Goal: Information Seeking & Learning: Learn about a topic

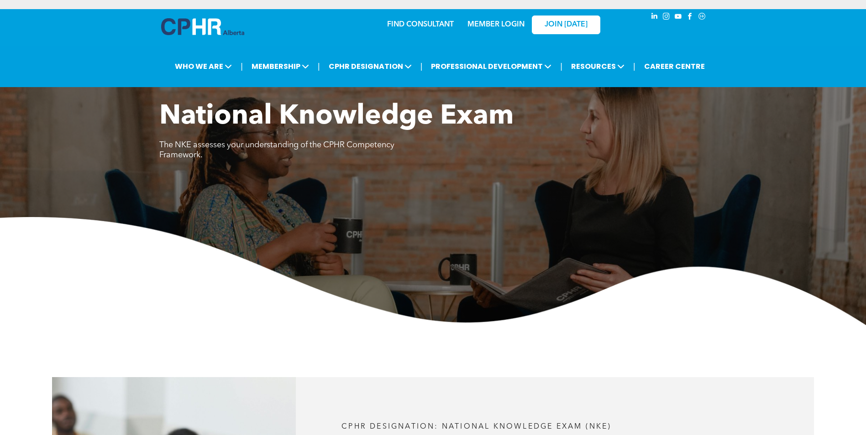
click at [506, 25] on link "MEMBER LOGIN" at bounding box center [495, 24] width 57 height 7
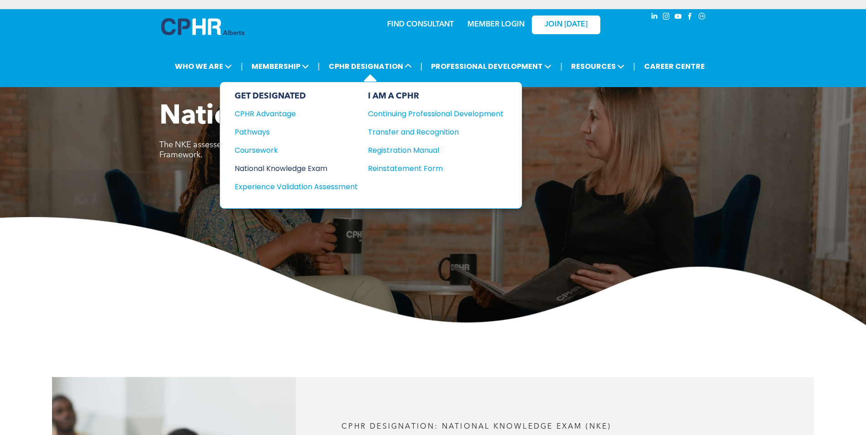
click at [264, 170] on div "National Knowledge Exam" at bounding box center [290, 168] width 111 height 11
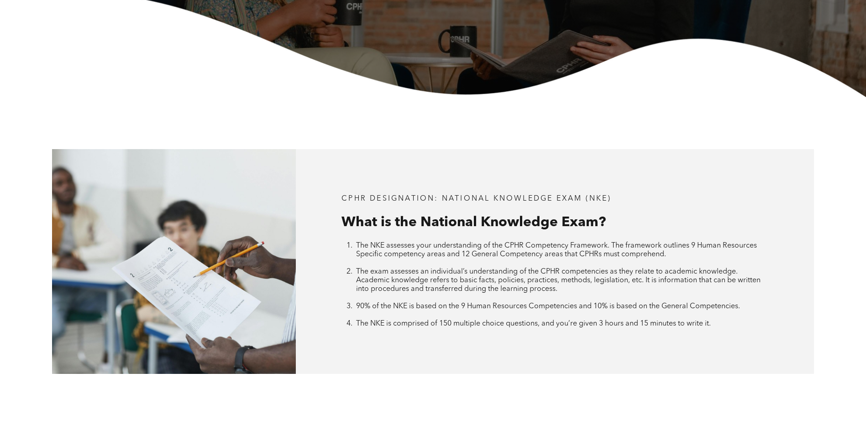
scroll to position [320, 0]
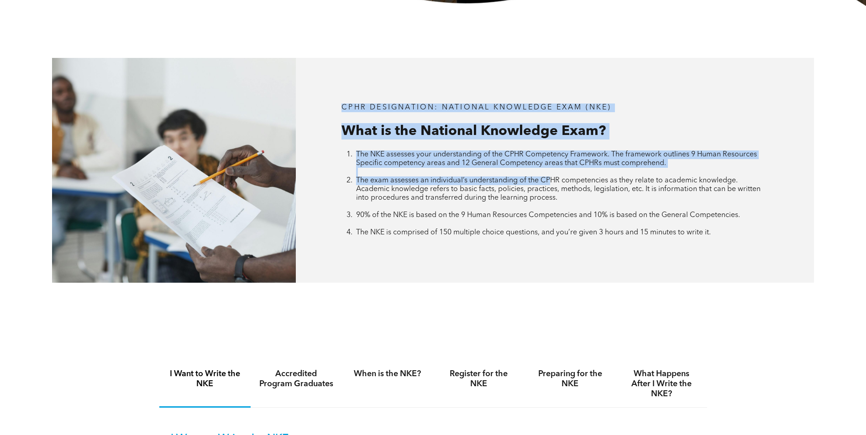
drag, startPoint x: 344, startPoint y: 108, endPoint x: 555, endPoint y: 184, distance: 223.7
click at [555, 184] on div "CPHR DESIGNATION: National Knowledge Exam (NKE) What is the National Knowledge …" at bounding box center [555, 170] width 518 height 225
drag, startPoint x: 555, startPoint y: 184, endPoint x: 478, endPoint y: 160, distance: 79.7
click at [554, 184] on span "The exam assesses an individual’s understanding of the CPHR competencies as the…" at bounding box center [558, 189] width 404 height 25
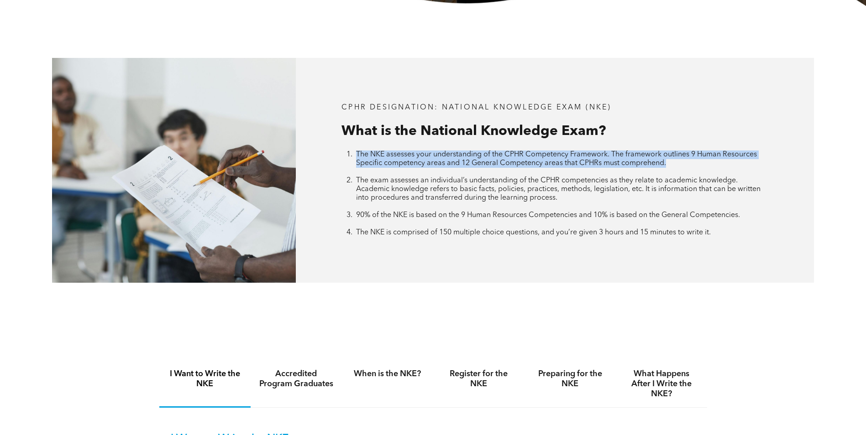
drag, startPoint x: 367, startPoint y: 153, endPoint x: 710, endPoint y: 163, distance: 342.5
click at [710, 163] on li "The NKE assesses your understanding of the CPHR Competency Framework. The frame…" at bounding box center [562, 164] width 412 height 26
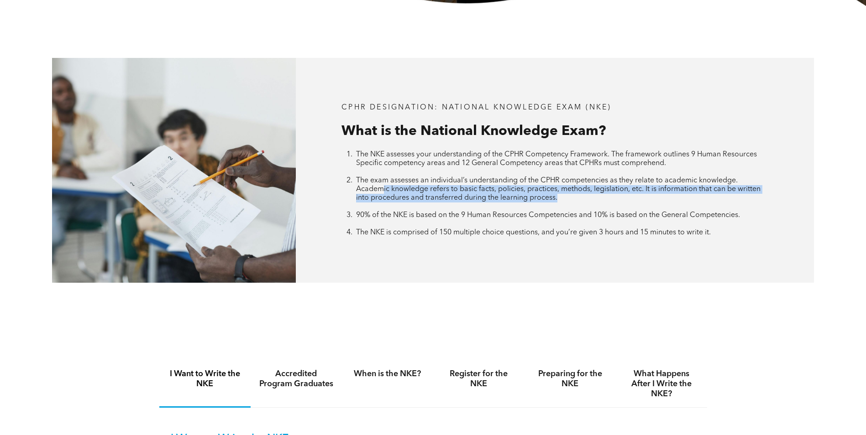
drag, startPoint x: 386, startPoint y: 188, endPoint x: 596, endPoint y: 200, distance: 210.8
click at [596, 200] on li "The exam assesses an individual’s understanding of the CPHR competencies as the…" at bounding box center [562, 194] width 412 height 35
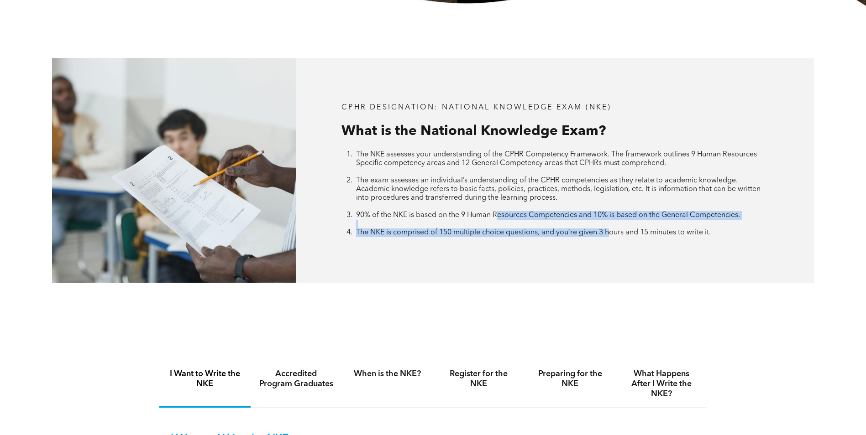
drag, startPoint x: 596, startPoint y: 200, endPoint x: 617, endPoint y: 230, distance: 36.3
click at [617, 230] on ol "The NKE assesses your understanding of the CPHR Competency Framework. The frame…" at bounding box center [554, 194] width 427 height 87
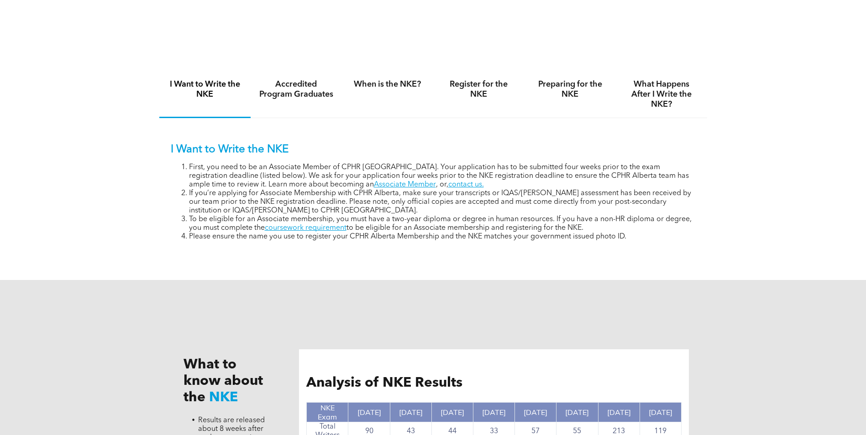
scroll to position [639, 0]
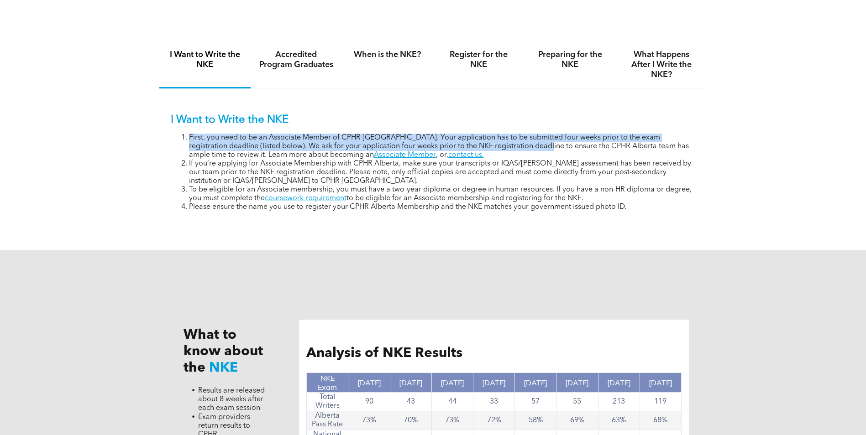
drag, startPoint x: 187, startPoint y: 134, endPoint x: 536, endPoint y: 148, distance: 349.0
click at [536, 148] on li "First, you need to be an Associate Member of CPHR [GEOGRAPHIC_DATA]. Your appli…" at bounding box center [442, 147] width 507 height 26
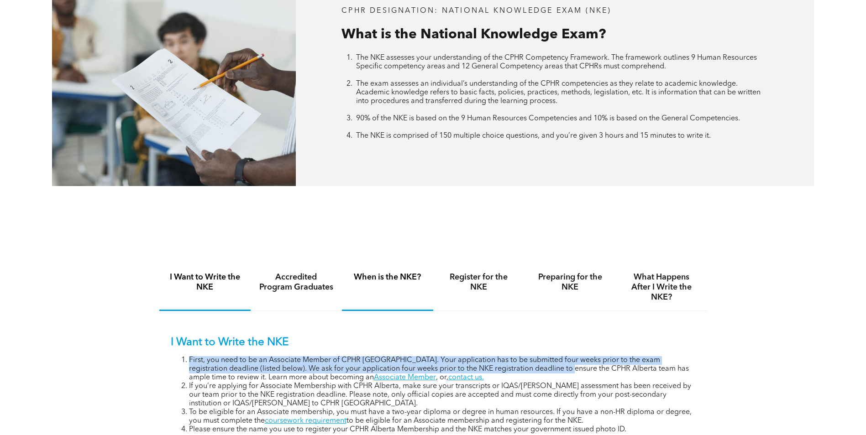
scroll to position [516, 0]
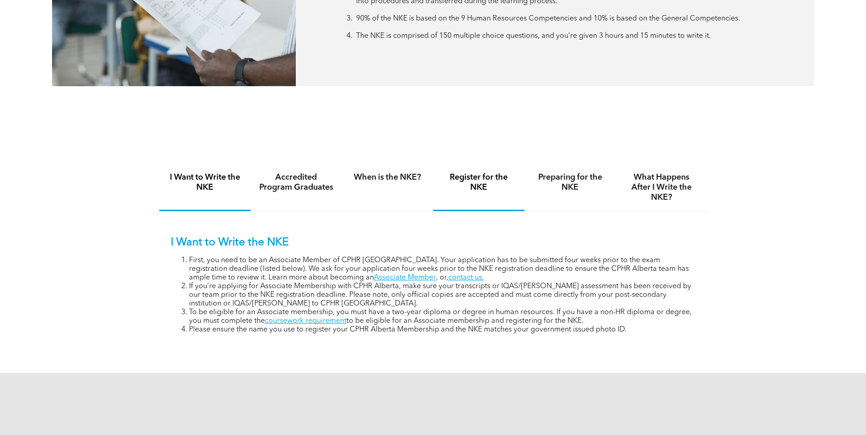
click at [483, 177] on h4 "Register for the NKE" at bounding box center [478, 183] width 75 height 20
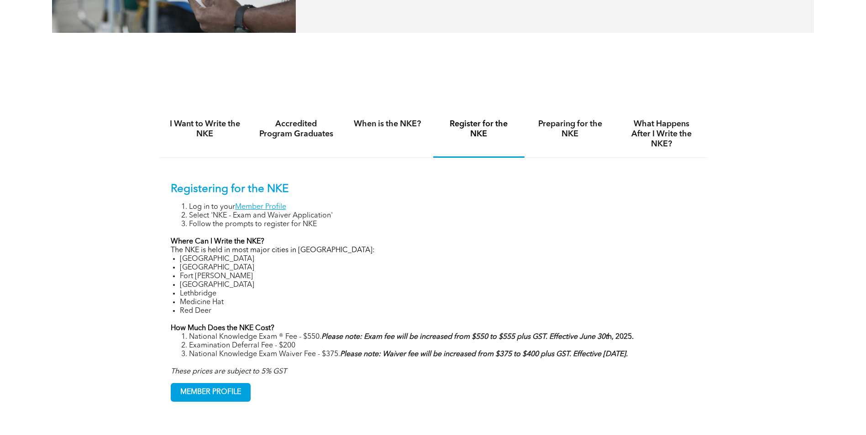
scroll to position [653, 0]
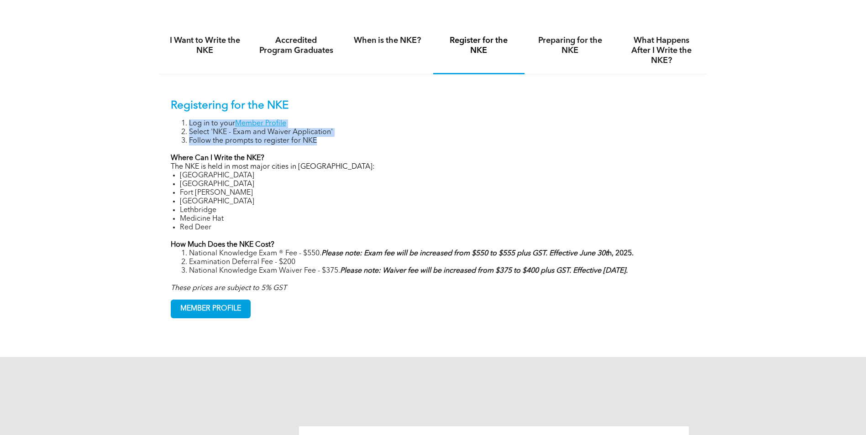
drag, startPoint x: 180, startPoint y: 120, endPoint x: 200, endPoint y: 147, distance: 34.0
click at [200, 147] on div "Registering for the NKE Log in to your Member Profile Select 'NKE - Exam and Wa…" at bounding box center [433, 197] width 525 height 194
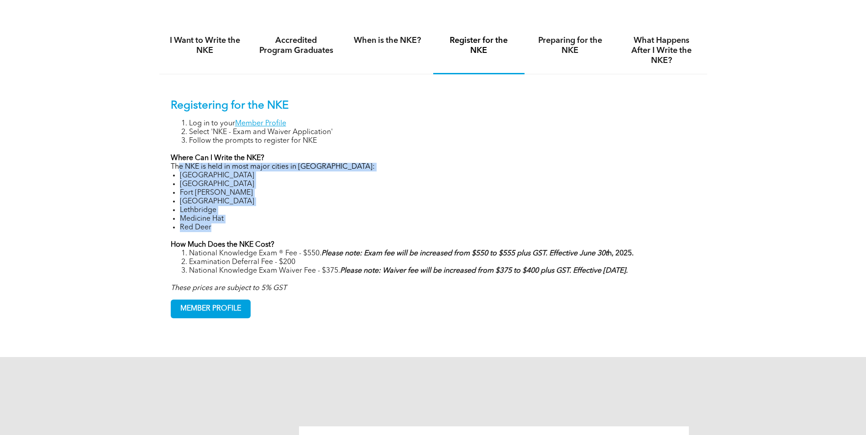
drag, startPoint x: 200, startPoint y: 147, endPoint x: 243, endPoint y: 238, distance: 100.0
click at [243, 238] on div "Registering for the NKE Log in to your Member Profile Select 'NKE - Exam and Wa…" at bounding box center [433, 197] width 525 height 194
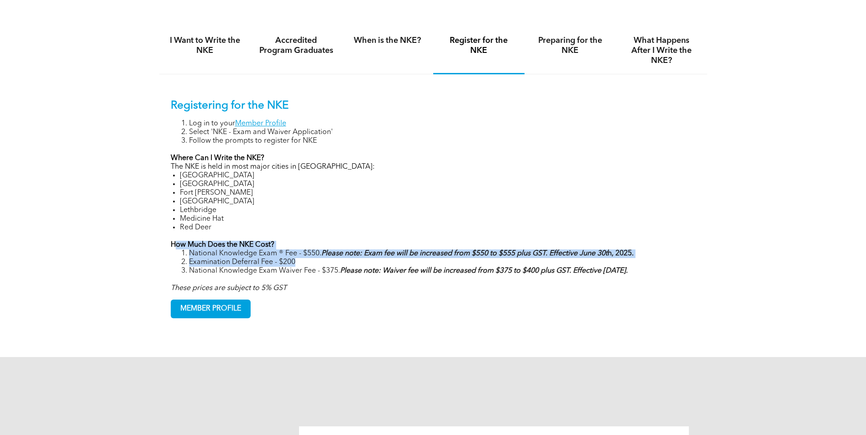
drag, startPoint x: 243, startPoint y: 238, endPoint x: 605, endPoint y: 264, distance: 362.9
click at [623, 262] on div "Registering for the NKE Log in to your Member Profile Select 'NKE - Exam and Wa…" at bounding box center [433, 197] width 525 height 194
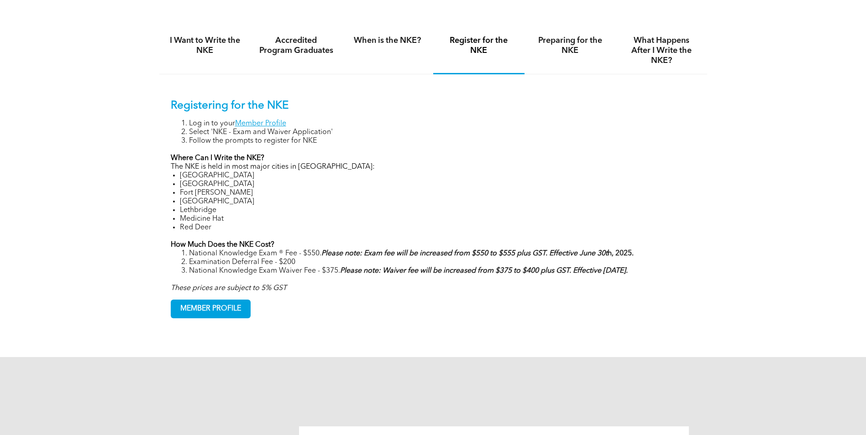
click at [557, 282] on div "Registering for the NKE Log in to your Member Profile Select 'NKE - Exam and Wa…" at bounding box center [433, 197] width 525 height 194
click at [417, 258] on ol "National Knowledge Exam ® Fee - $550. Please note: Exam fee will be increased f…" at bounding box center [433, 263] width 525 height 26
drag, startPoint x: 149, startPoint y: 271, endPoint x: 378, endPoint y: 270, distance: 228.7
click at [378, 270] on div "I Want to Write the NKE Accredited Program Graduates When is the NKE? Register …" at bounding box center [433, 179] width 866 height 356
drag, startPoint x: 378, startPoint y: 270, endPoint x: 250, endPoint y: 272, distance: 127.8
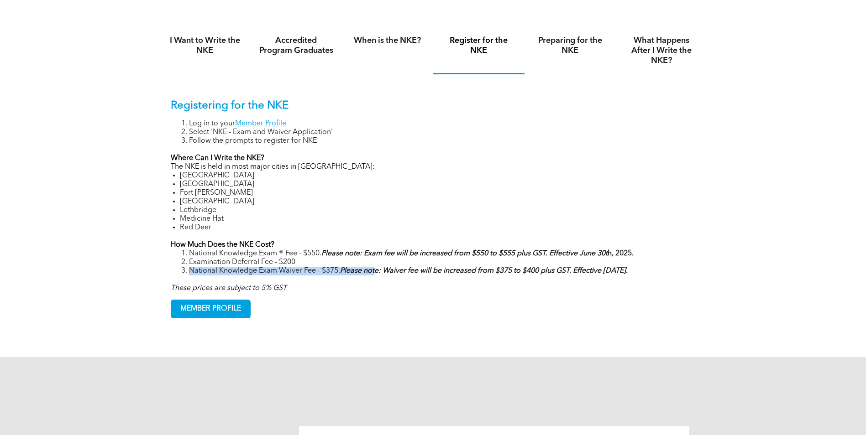
click at [278, 273] on li "National Knowledge Exam Waiver Fee - $375. Please note: Waiver fee will be incr…" at bounding box center [442, 271] width 507 height 9
click at [193, 271] on li "National Knowledge Exam Waiver Fee - $375. Please note: Waiver fee will be incr…" at bounding box center [442, 271] width 507 height 9
click at [357, 282] on div "Registering for the NKE Log in to your Member Profile Select 'NKE - Exam and Wa…" at bounding box center [433, 197] width 525 height 194
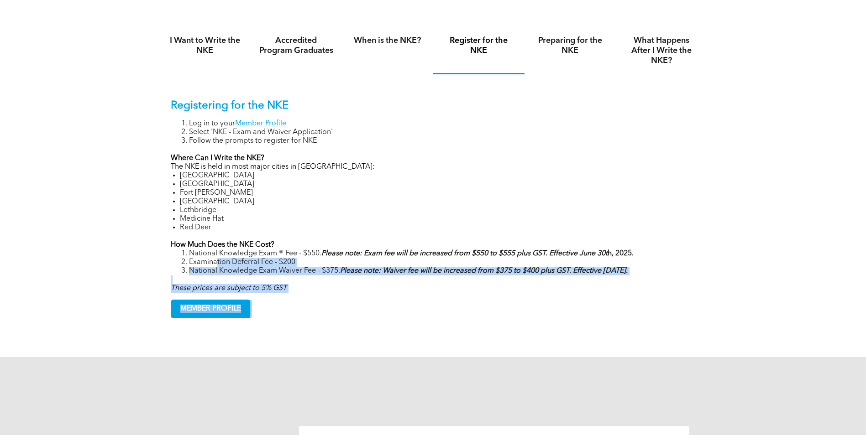
drag, startPoint x: 333, startPoint y: 296, endPoint x: 210, endPoint y: 257, distance: 128.8
click at [210, 257] on div "Registering for the NKE Log in to your Member Profile Select 'NKE - Exam and Wa…" at bounding box center [433, 209] width 525 height 219
click at [319, 295] on div "MEMBER PROFILE" at bounding box center [433, 306] width 525 height 26
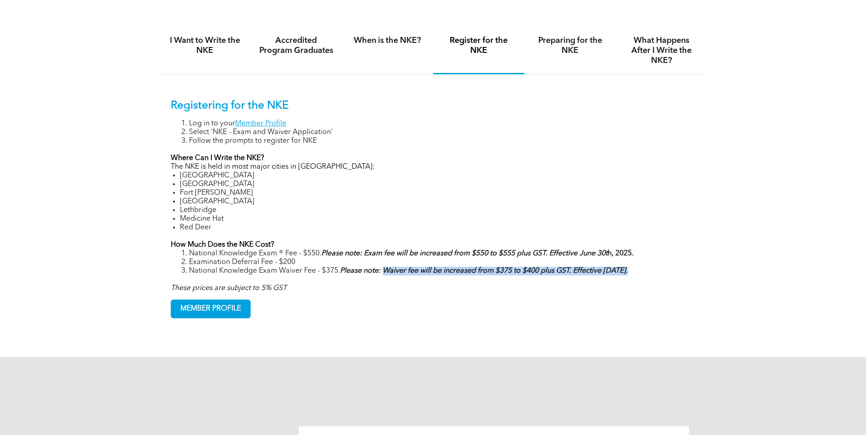
drag, startPoint x: 214, startPoint y: 274, endPoint x: 386, endPoint y: 273, distance: 172.5
click at [386, 273] on div "Registering for the NKE Log in to your Member Profile Select 'NKE - Exam and Wa…" at bounding box center [433, 197] width 525 height 194
drag, startPoint x: 386, startPoint y: 273, endPoint x: 393, endPoint y: 296, distance: 23.4
click at [325, 273] on li "National Knowledge Exam Waiver Fee - $375. Please note: Waiver fee will be incr…" at bounding box center [442, 271] width 507 height 9
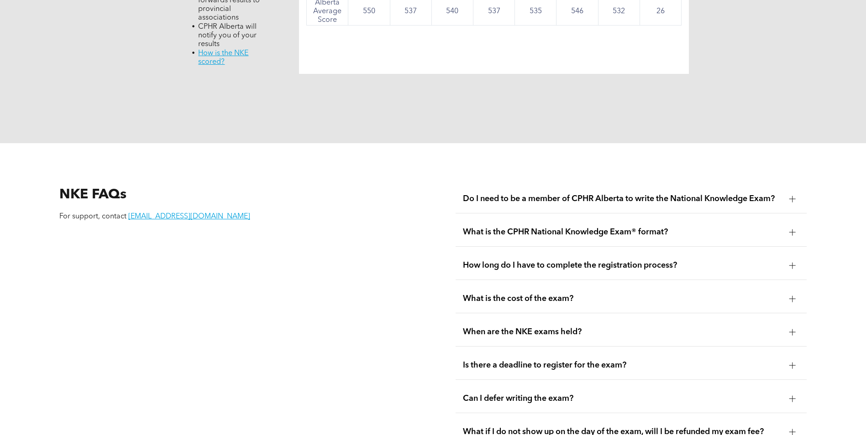
scroll to position [1292, 0]
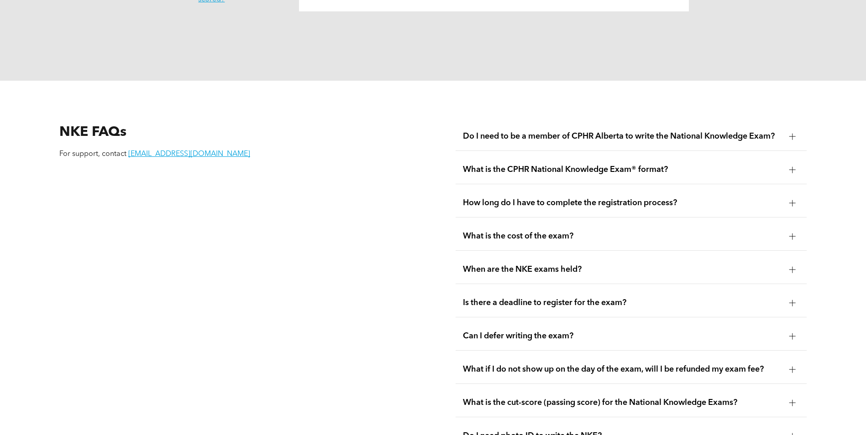
click at [594, 265] on span "When are the NKE exams held?" at bounding box center [622, 270] width 319 height 10
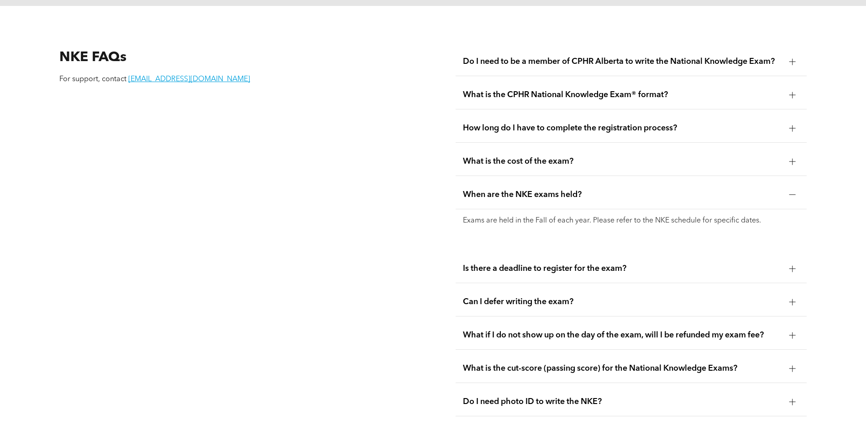
scroll to position [1384, 0]
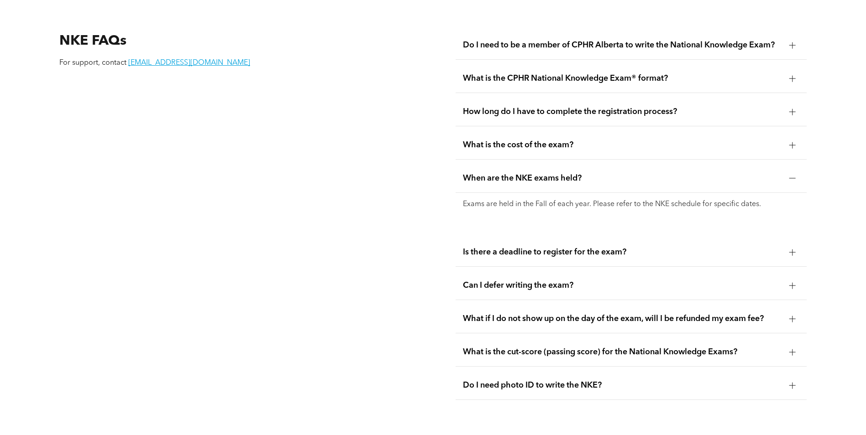
click at [482, 247] on span "Is there a deadline to register for the exam?" at bounding box center [622, 252] width 319 height 10
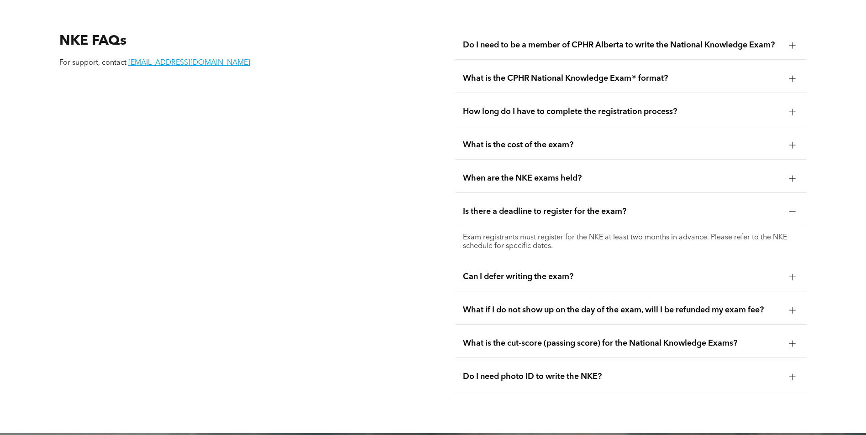
click at [493, 272] on span "Can I defer writing the exam?" at bounding box center [622, 277] width 319 height 10
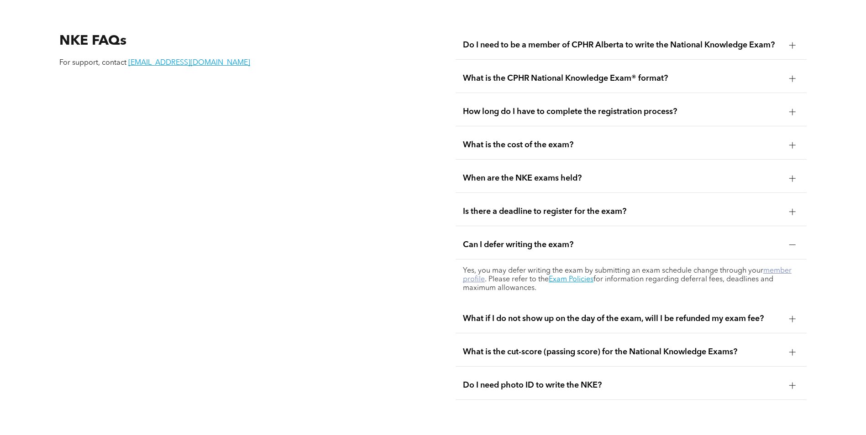
click at [788, 267] on link "member profile" at bounding box center [627, 275] width 329 height 16
click at [581, 276] on link "Exam Policies" at bounding box center [571, 279] width 45 height 7
